Goal: Find contact information: Find contact information

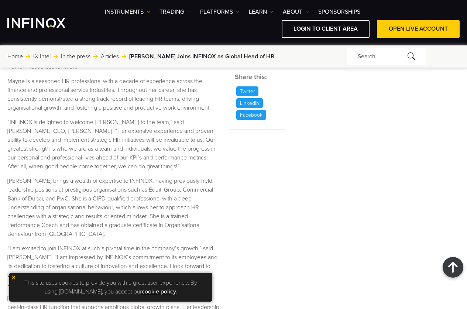
scroll to position [185, 0]
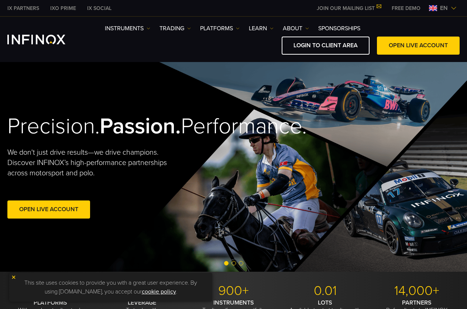
click at [236, 182] on div "Precision. Passion. Performance. We don't just drive results—we drive champions…" at bounding box center [233, 167] width 467 height 210
click at [290, 27] on link "ABOUT" at bounding box center [296, 28] width 26 height 9
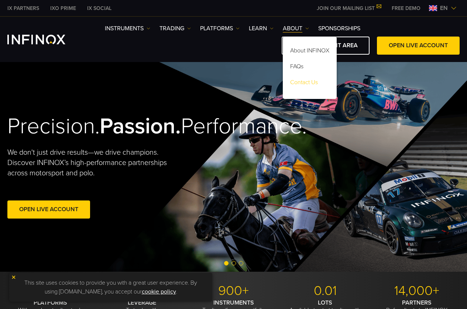
click at [311, 78] on link "Contact Us" at bounding box center [310, 84] width 54 height 16
